Goal: Information Seeking & Learning: Find specific fact

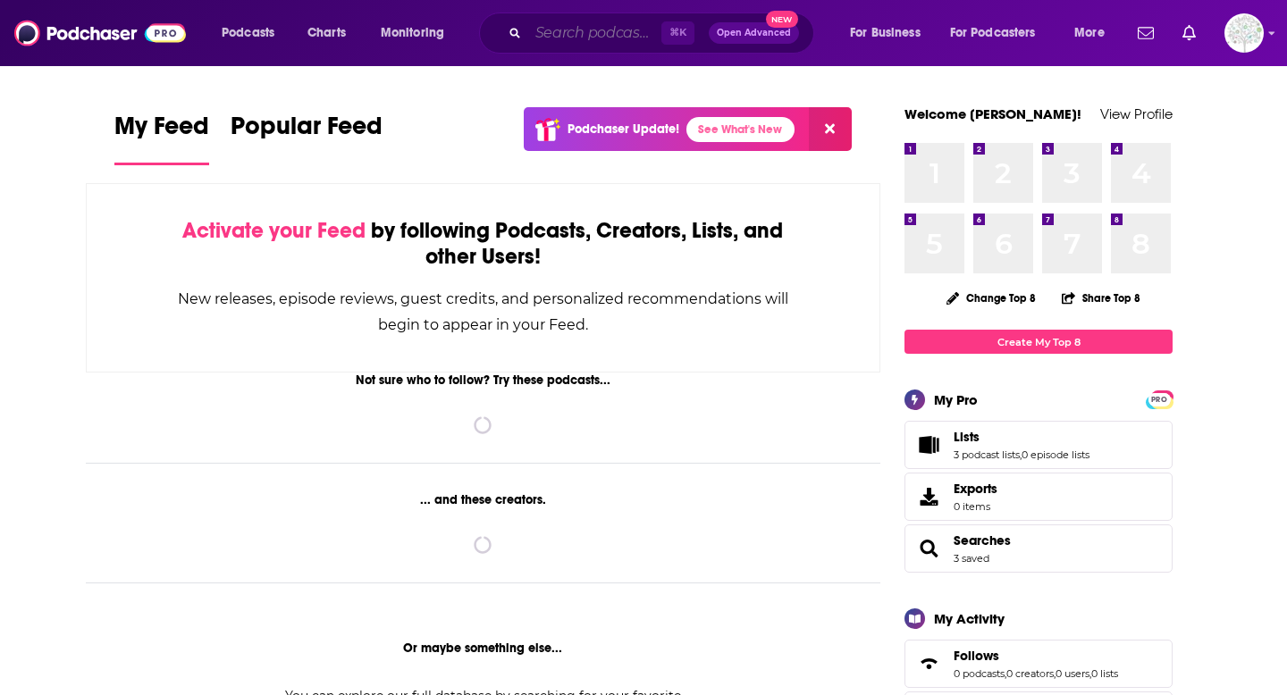
click at [583, 39] on input "Search podcasts, credits, & more..." at bounding box center [594, 33] width 133 height 29
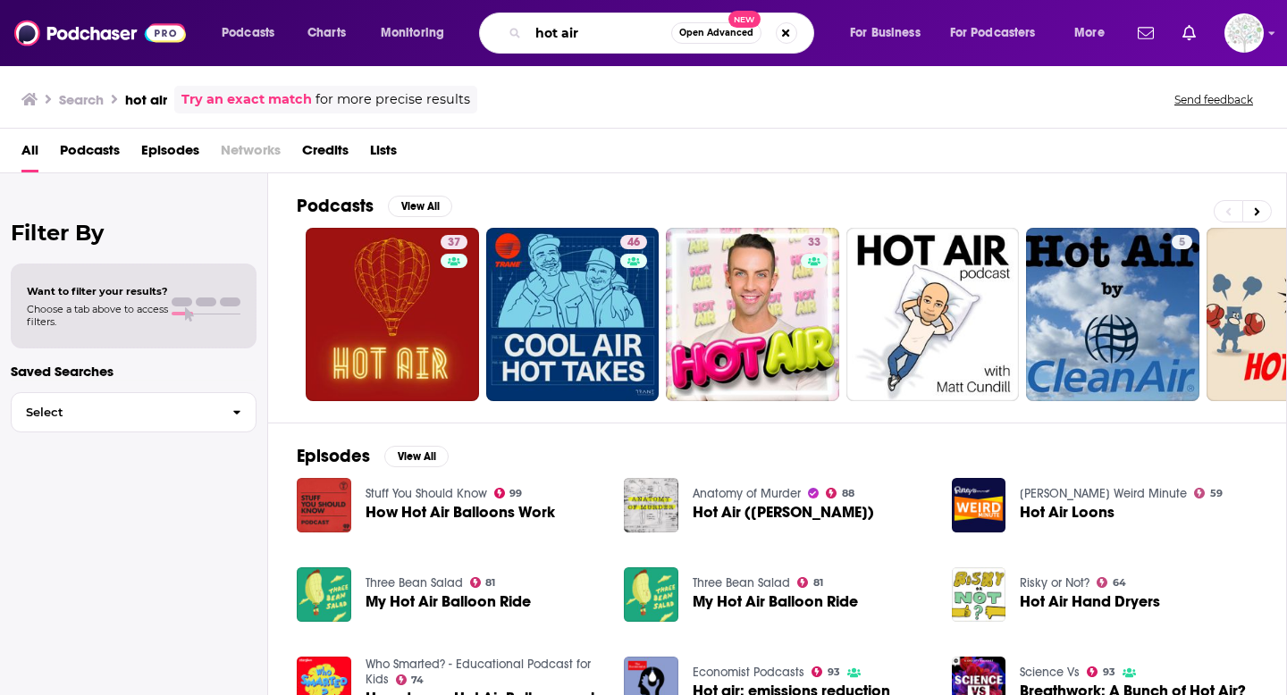
click at [619, 41] on input "hot air" at bounding box center [599, 33] width 143 height 29
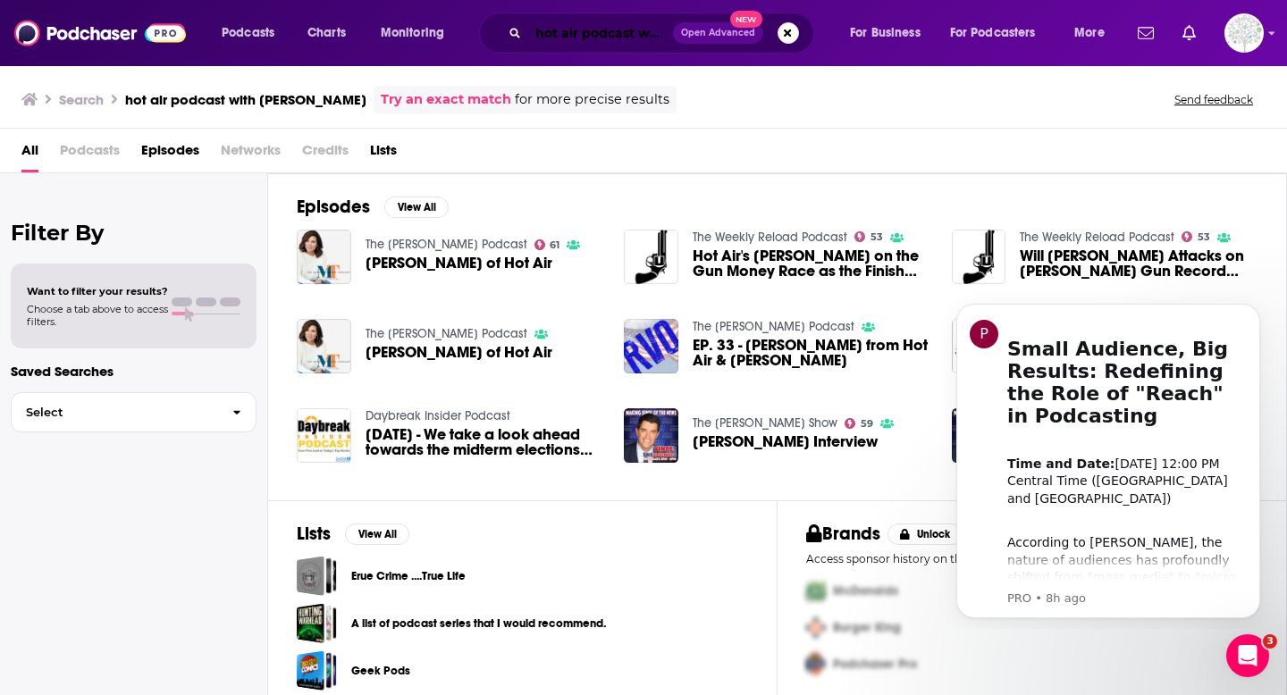
click at [617, 26] on input "hot air podcast with [PERSON_NAME]" at bounding box center [600, 33] width 145 height 29
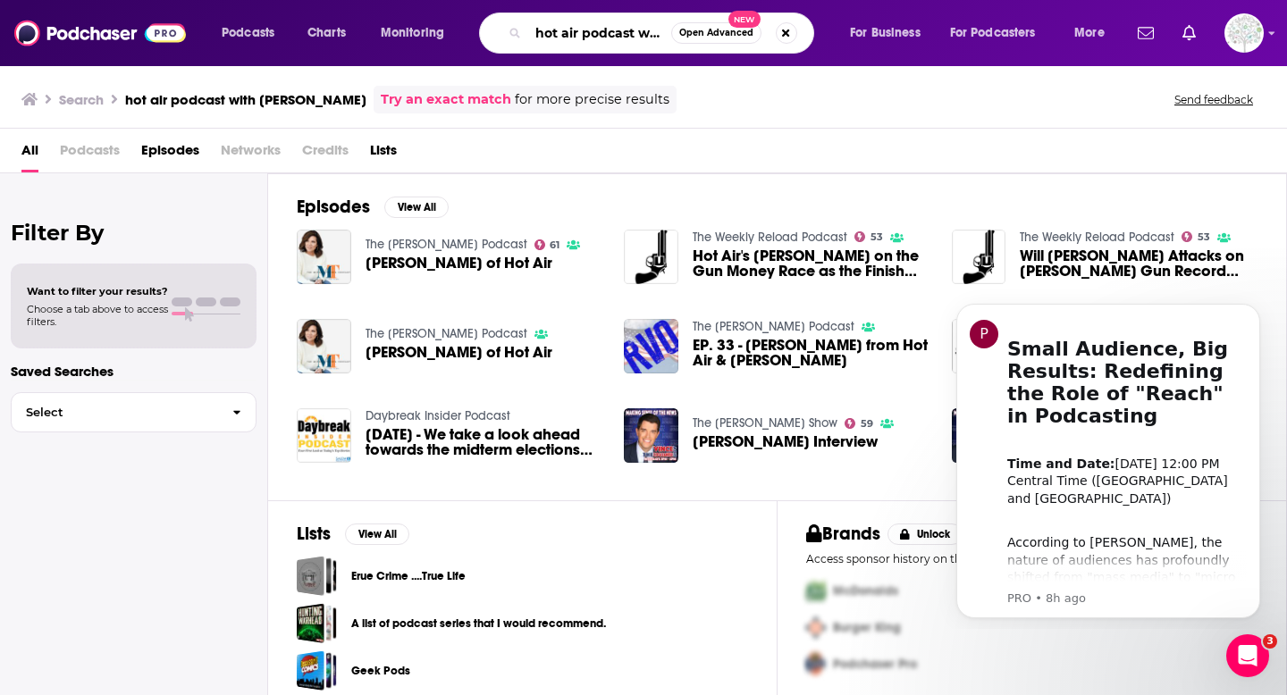
click at [617, 26] on input "hot air podcast with [PERSON_NAME]" at bounding box center [599, 33] width 143 height 29
type input "[PERSON_NAME]"
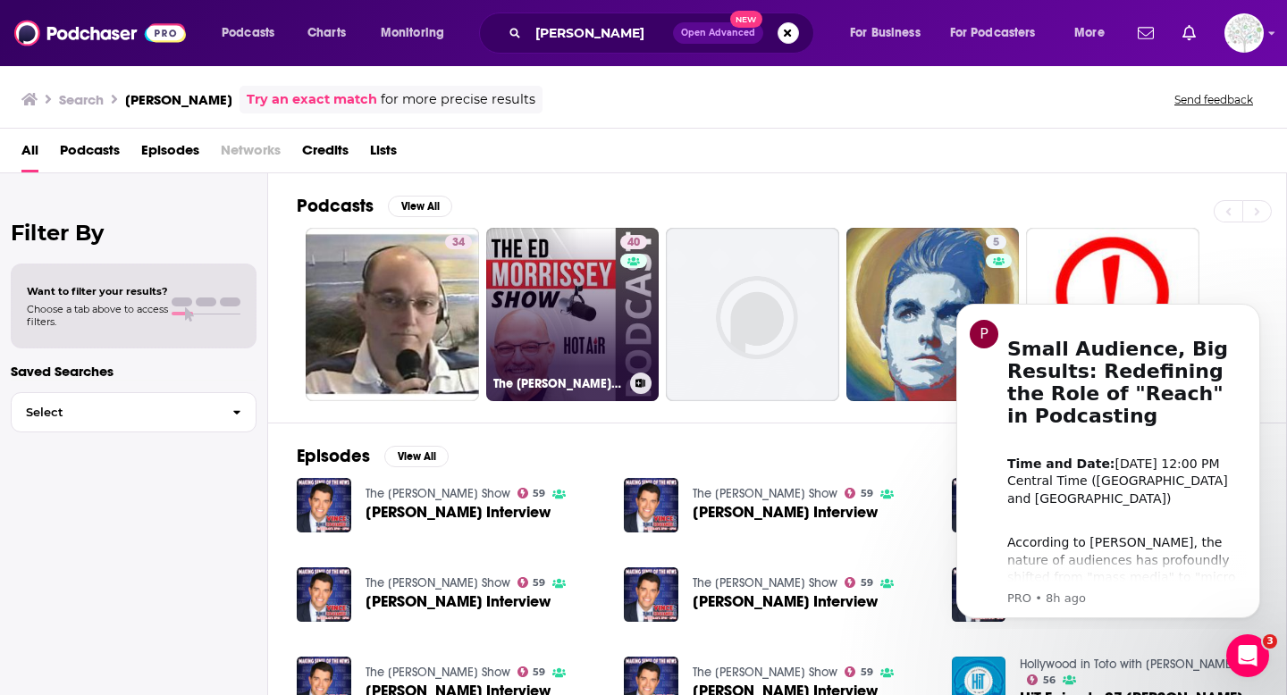
click at [591, 238] on link "40 The [PERSON_NAME] Show" at bounding box center [572, 314] width 173 height 173
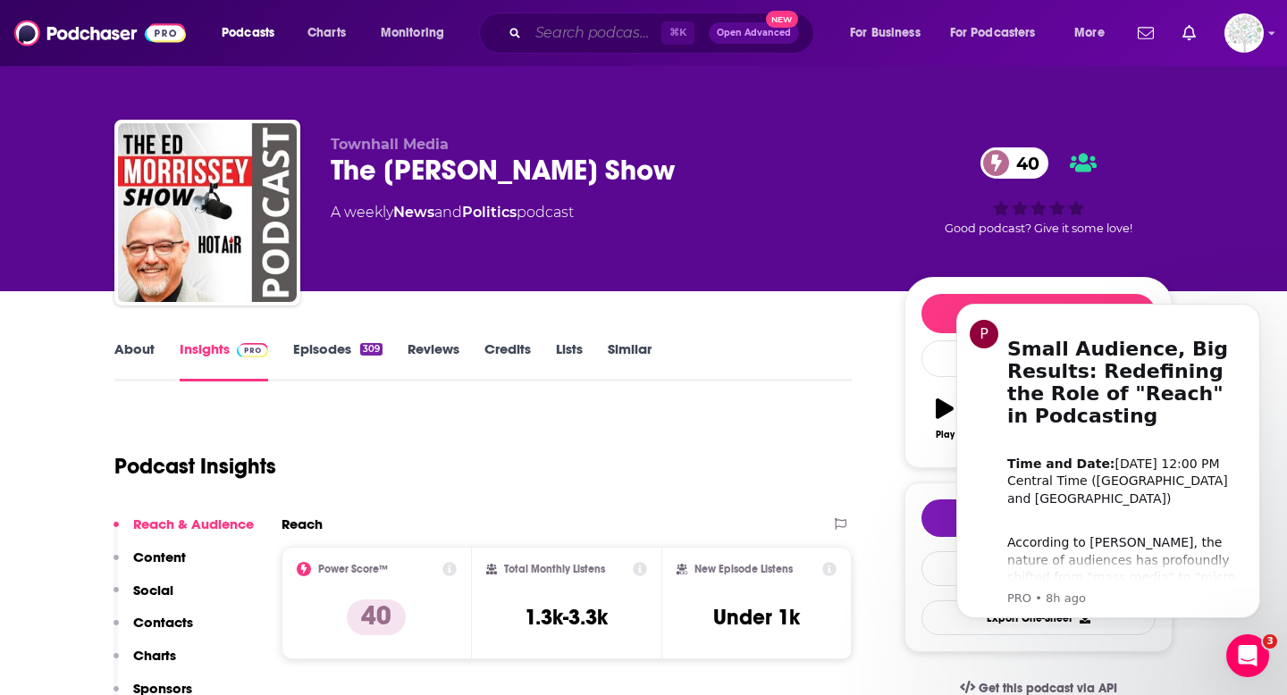
click at [582, 34] on input "Search podcasts, credits, & more..." at bounding box center [594, 33] width 133 height 29
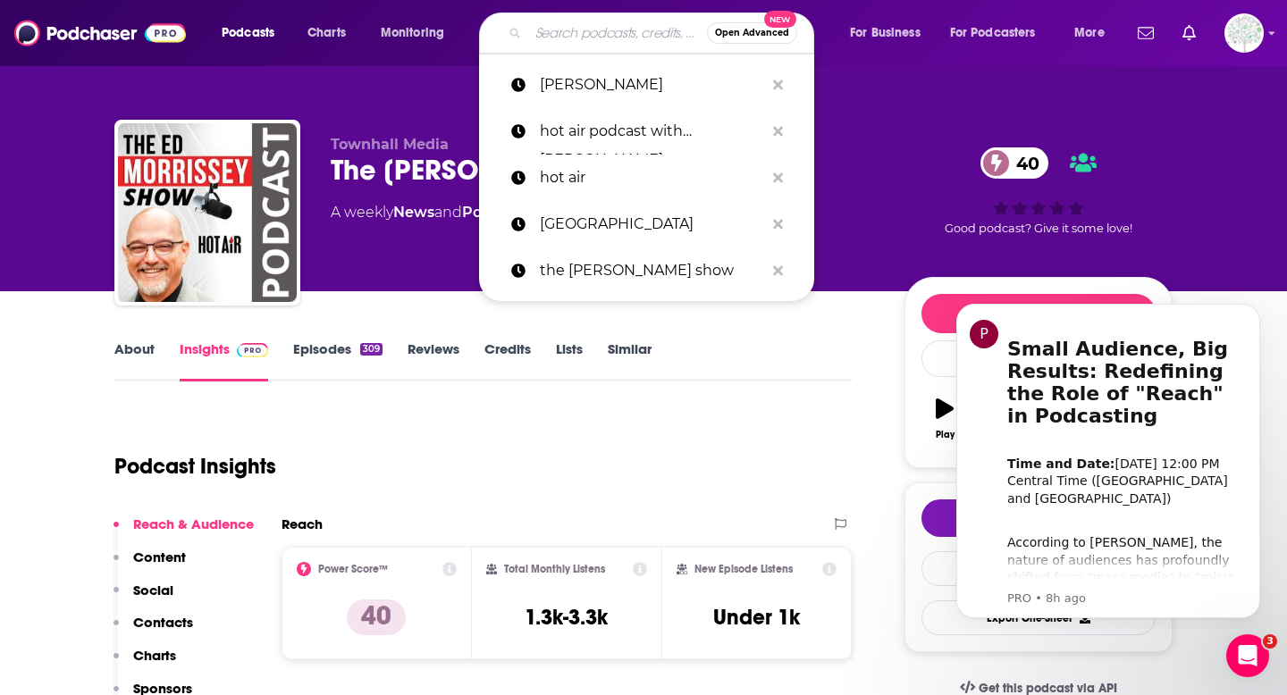
paste input "The WGVU Morning Show w/[PERSON_NAME]"
type input "The WGVU Morning Show w/[PERSON_NAME]"
